Goal: Information Seeking & Learning: Learn about a topic

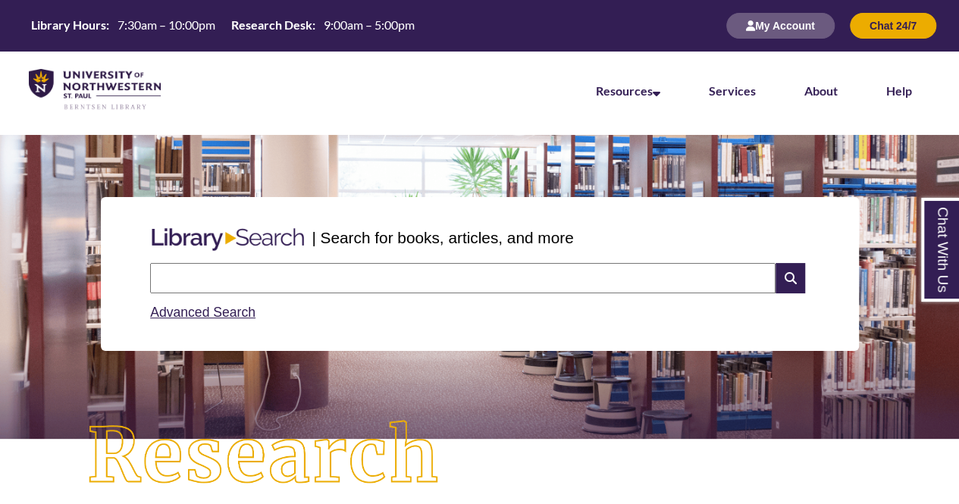
click at [338, 265] on input "text" at bounding box center [462, 278] width 625 height 30
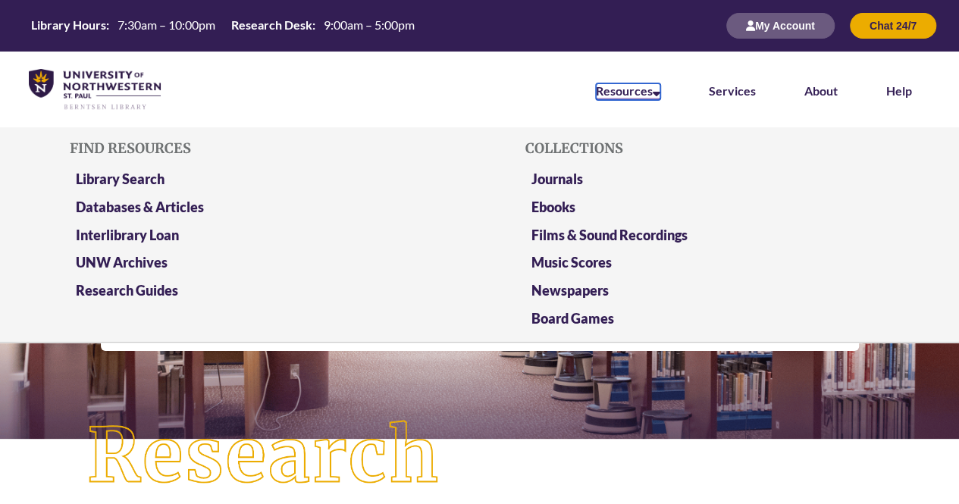
click at [638, 97] on link "Resources" at bounding box center [628, 91] width 64 height 17
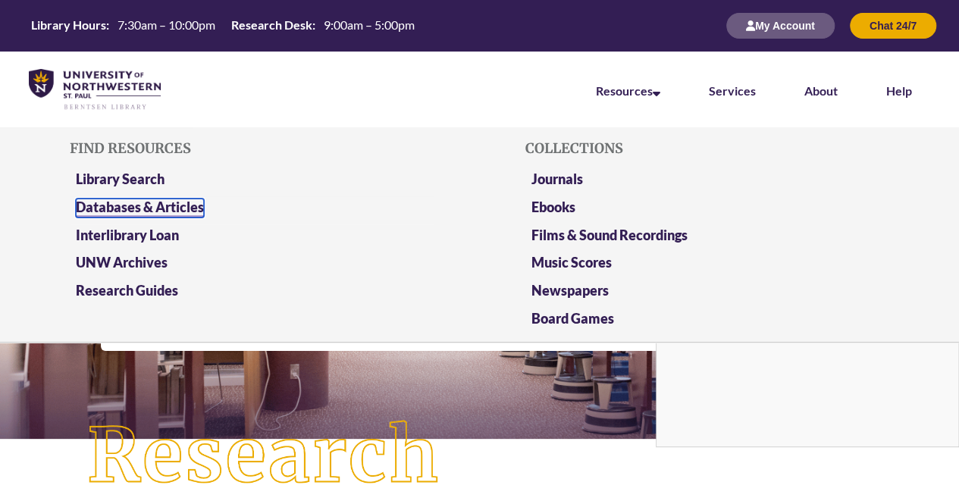
click at [177, 204] on link "Databases & Articles" at bounding box center [140, 208] width 128 height 19
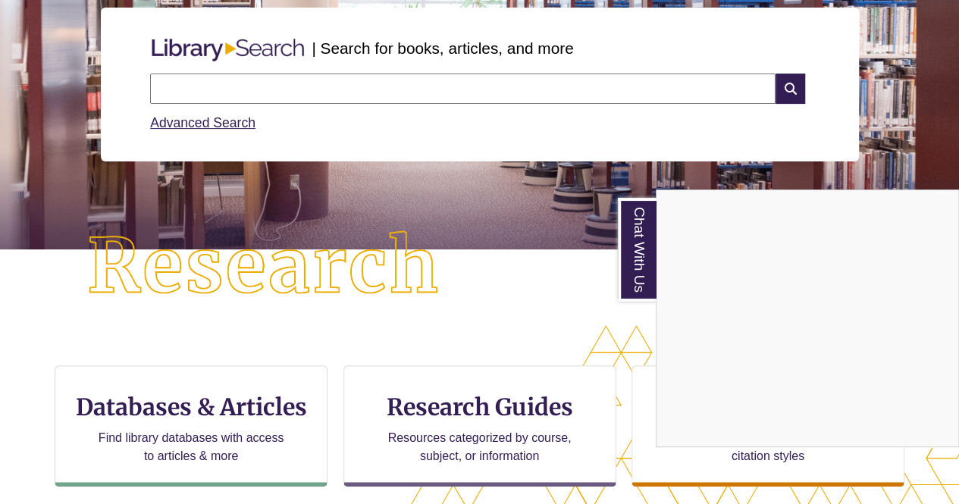
scroll to position [176, 0]
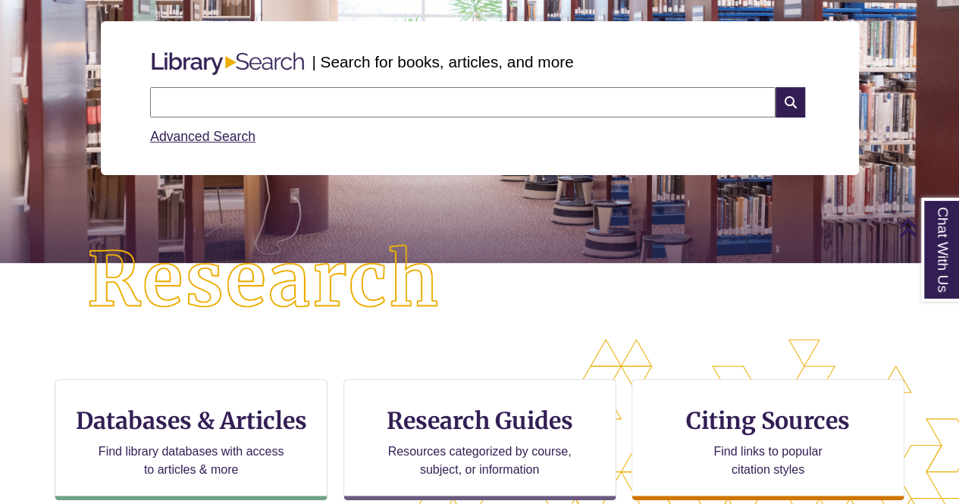
click at [374, 108] on input "text" at bounding box center [462, 102] width 625 height 30
type input "**********"
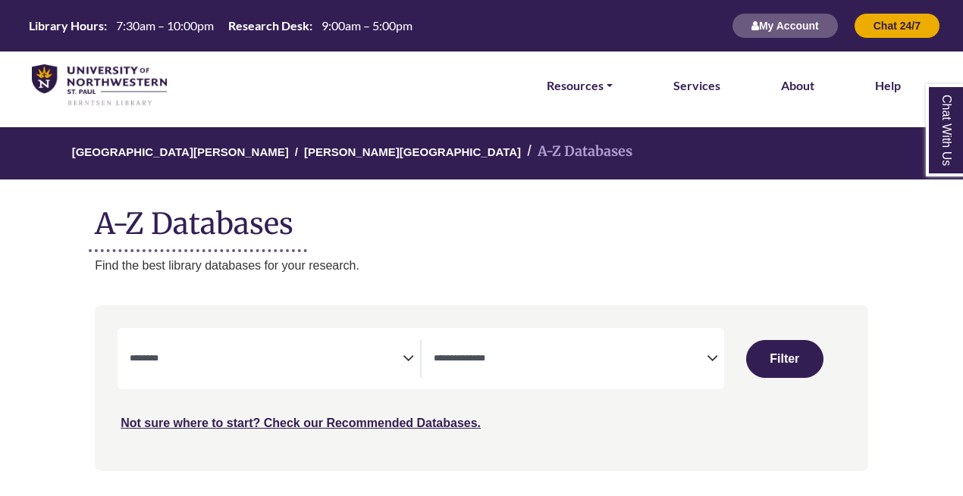
select select "Database Subject Filter"
select select "Database Types Filter"
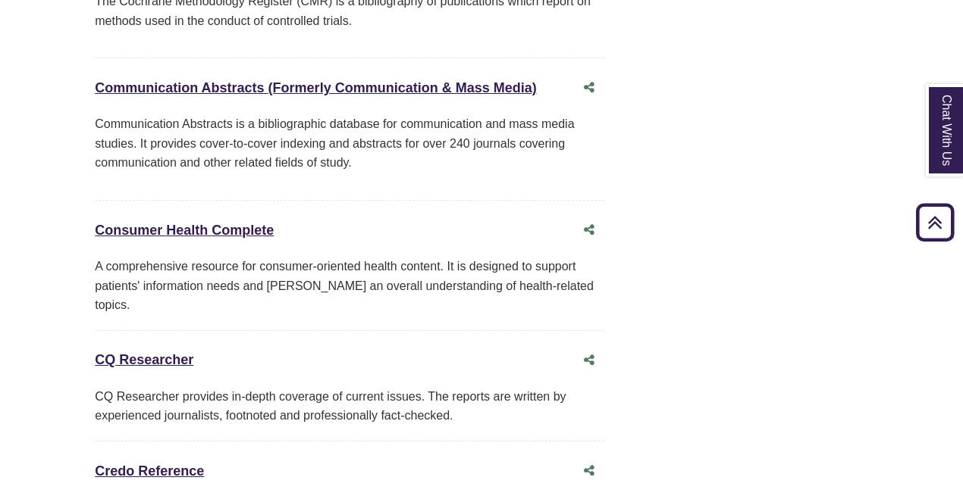
scroll to position [3621, 0]
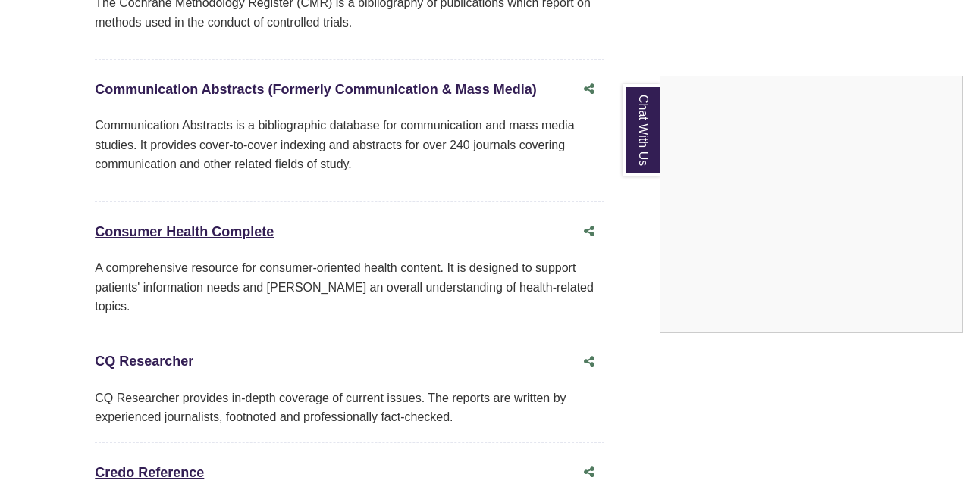
click at [123, 407] on div "Chat With Us" at bounding box center [481, 248] width 963 height 496
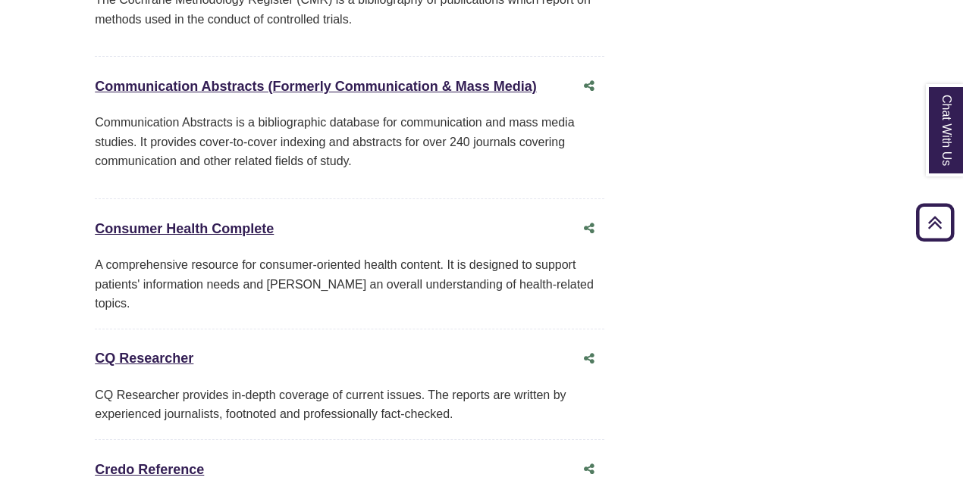
scroll to position [3815, 0]
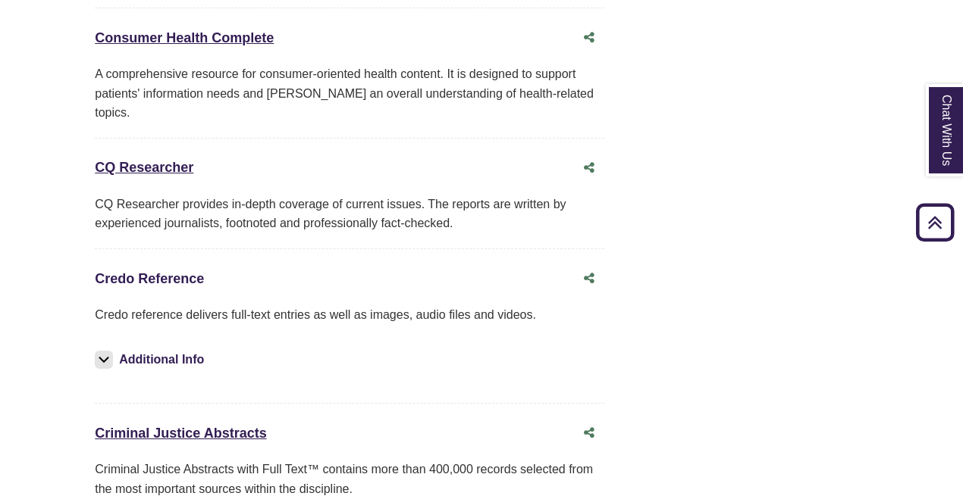
click at [152, 271] on link "Credo Reference This link opens in a new window" at bounding box center [149, 278] width 109 height 15
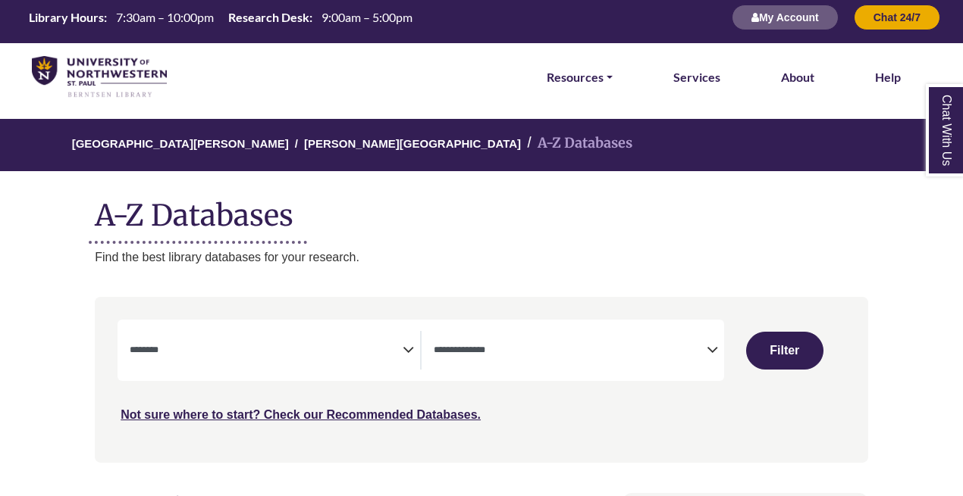
scroll to position [0, 0]
